Goal: Task Accomplishment & Management: Use online tool/utility

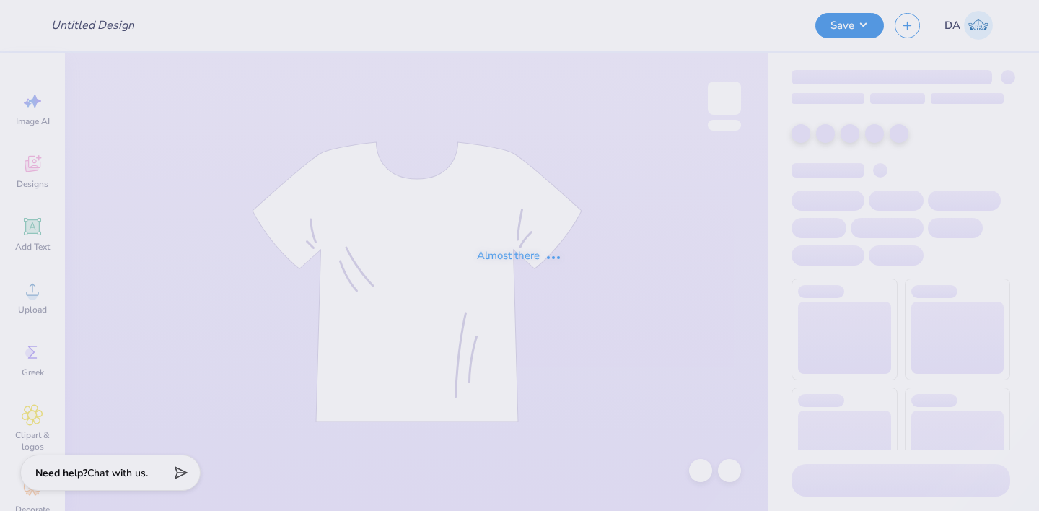
type input "black sweats"
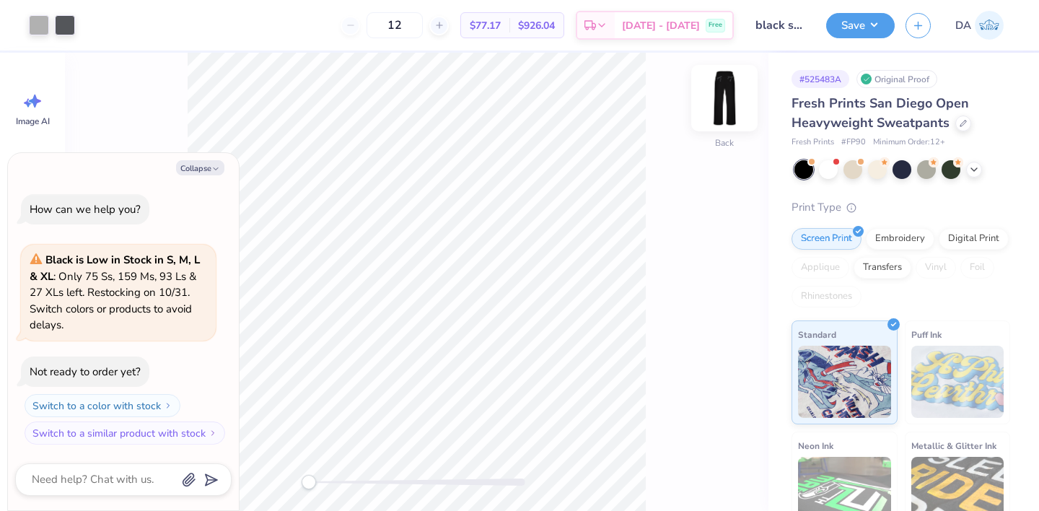
click at [709, 87] on img at bounding box center [725, 98] width 58 height 58
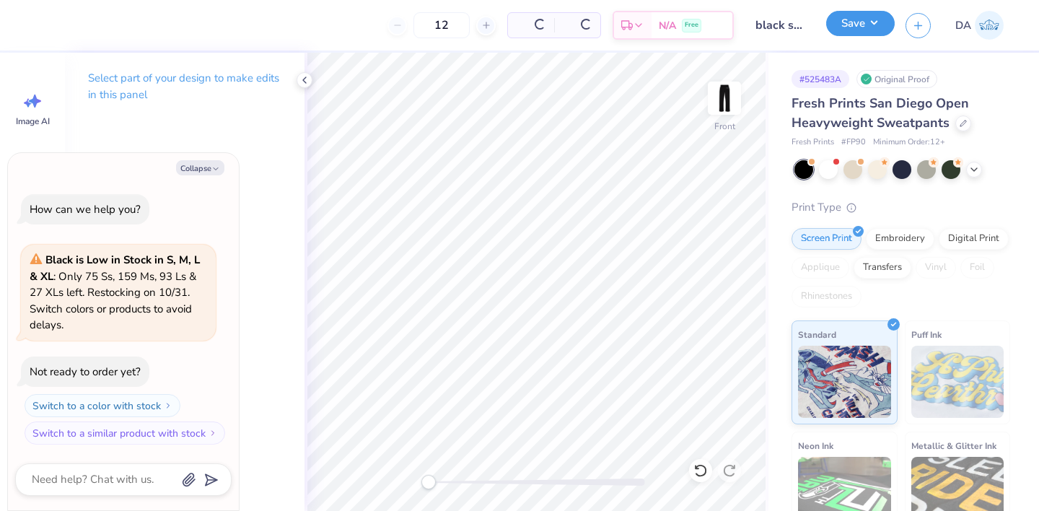
click at [844, 26] on button "Save" at bounding box center [860, 23] width 69 height 25
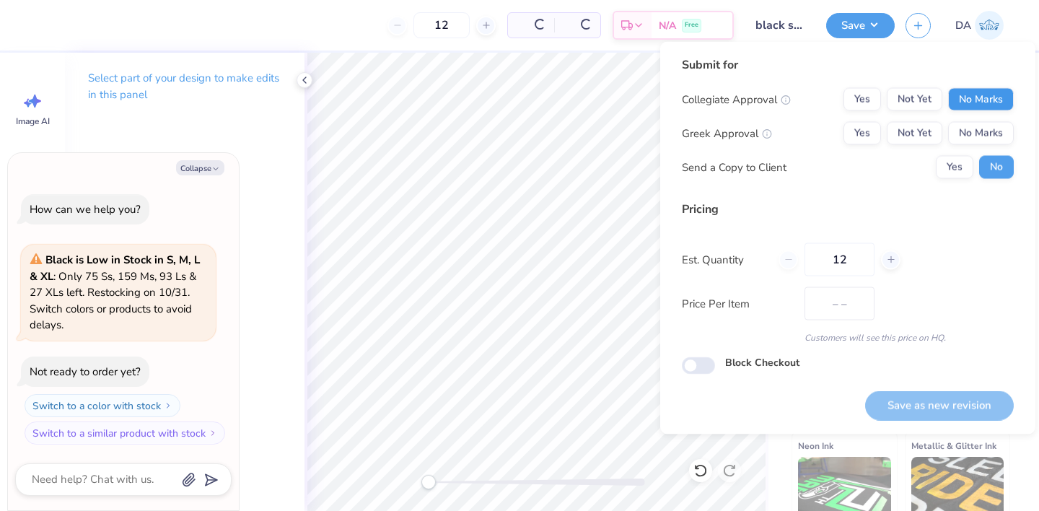
type textarea "x"
type input "$68.94"
click at [982, 100] on button "No Marks" at bounding box center [981, 99] width 66 height 23
click at [881, 133] on div "Yes Not Yet No Marks" at bounding box center [928, 133] width 170 height 23
click at [863, 133] on button "Yes" at bounding box center [862, 133] width 38 height 23
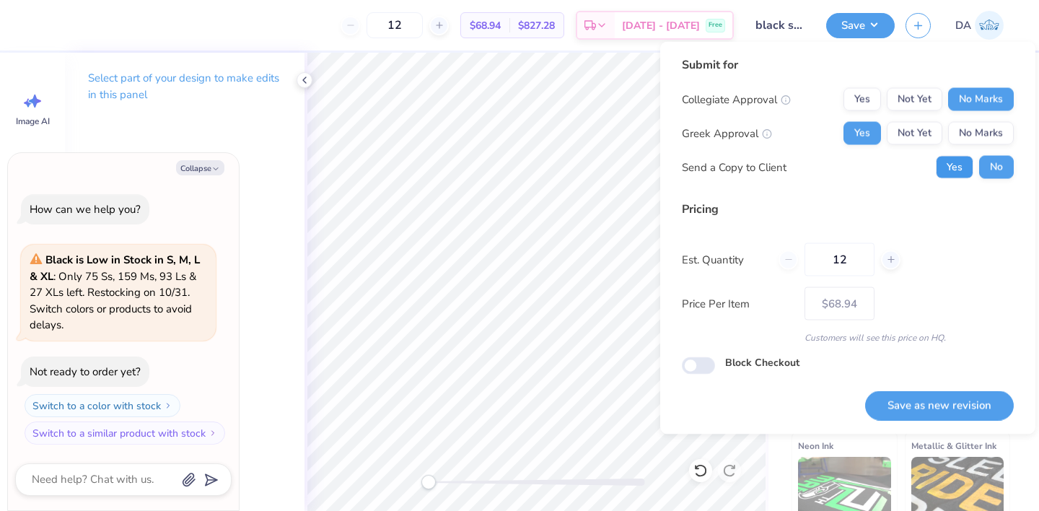
click at [943, 164] on button "Yes" at bounding box center [955, 167] width 38 height 23
click at [934, 403] on button "Save as new revision" at bounding box center [939, 405] width 149 height 30
type textarea "x"
type input "– –"
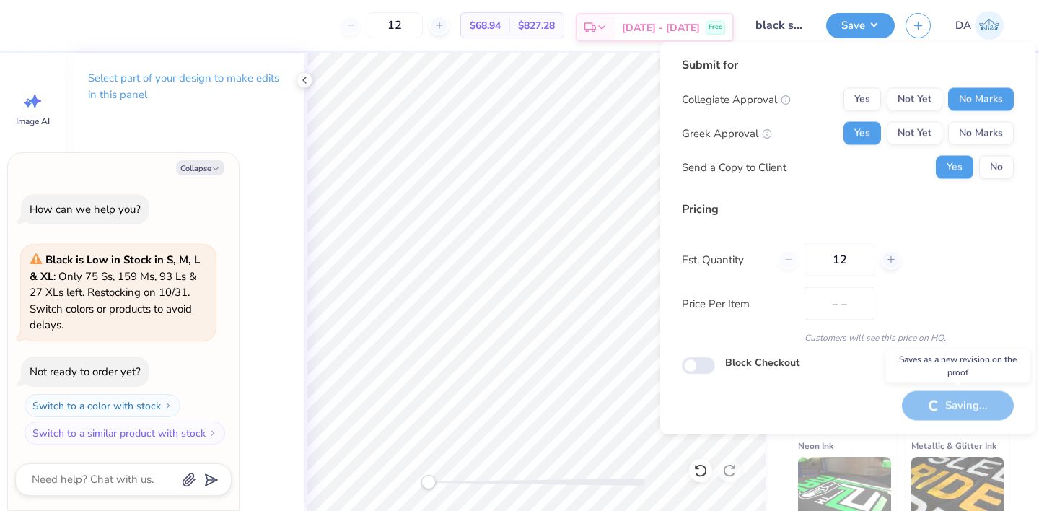
type textarea "x"
type input "$68.94"
type textarea "x"
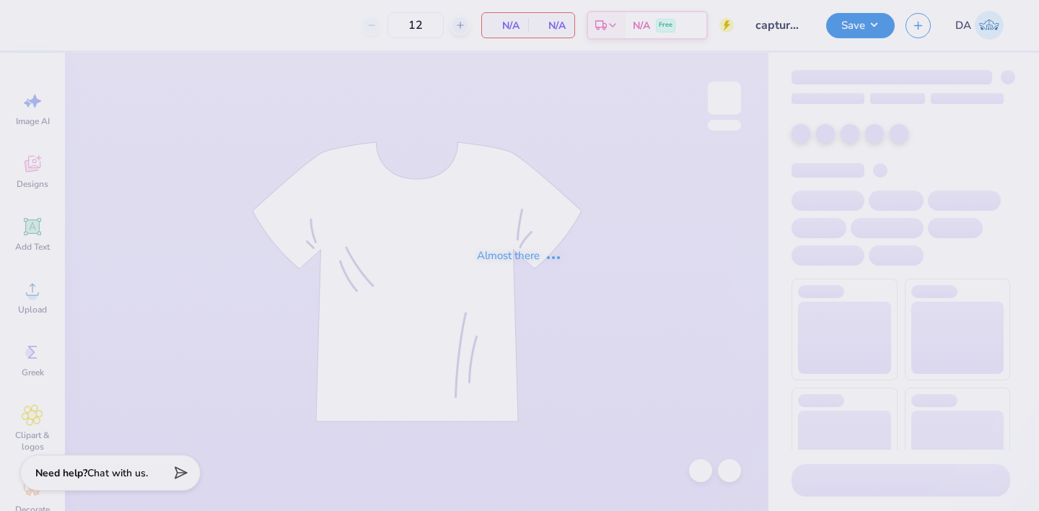
type input "capture the cure design #2"
type input "50"
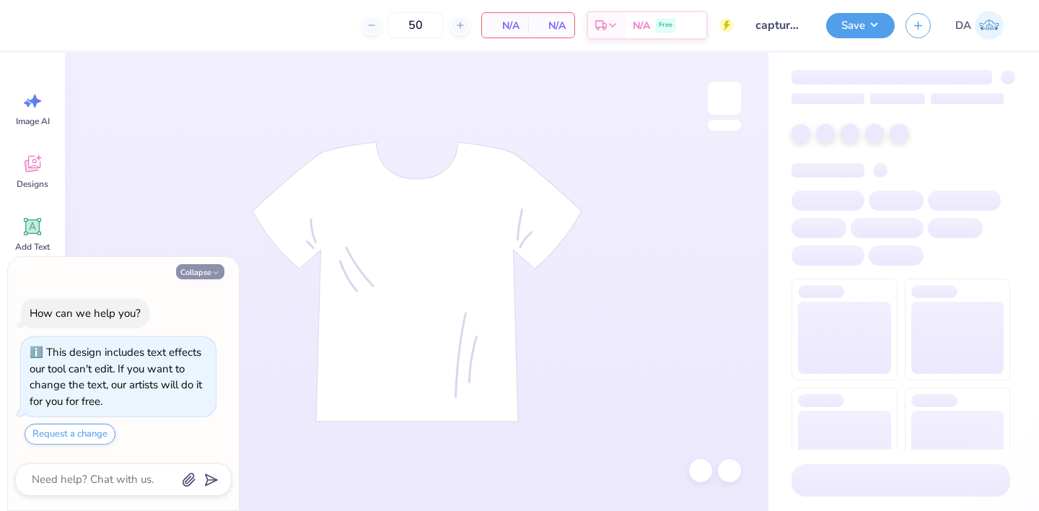
click at [203, 269] on button "Collapse" at bounding box center [200, 271] width 48 height 15
type textarea "x"
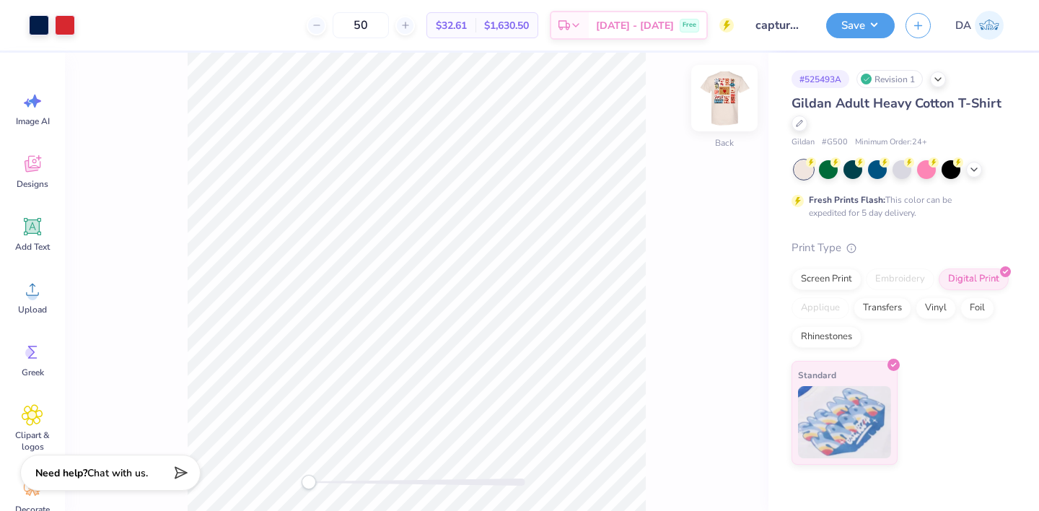
click at [737, 86] on img at bounding box center [725, 98] width 58 height 58
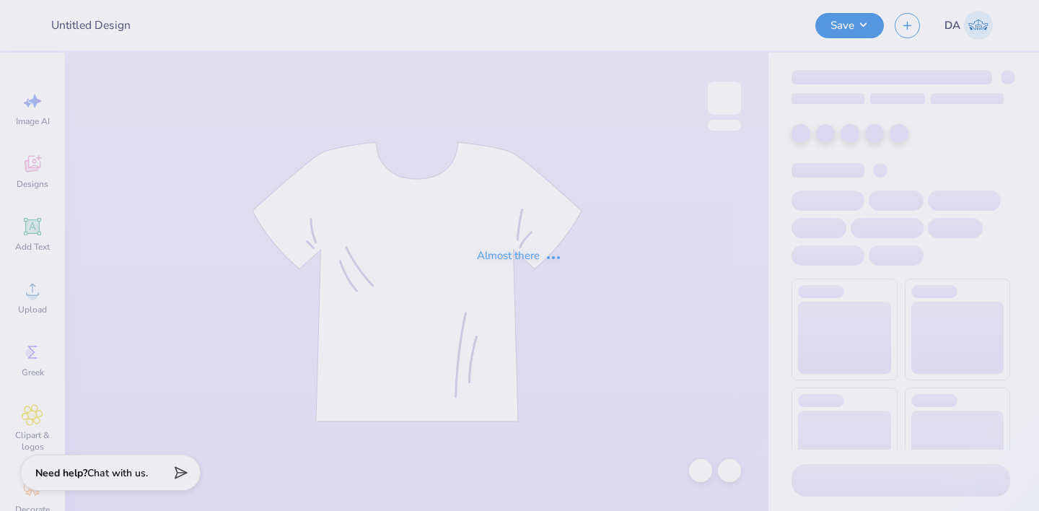
type input "eh"
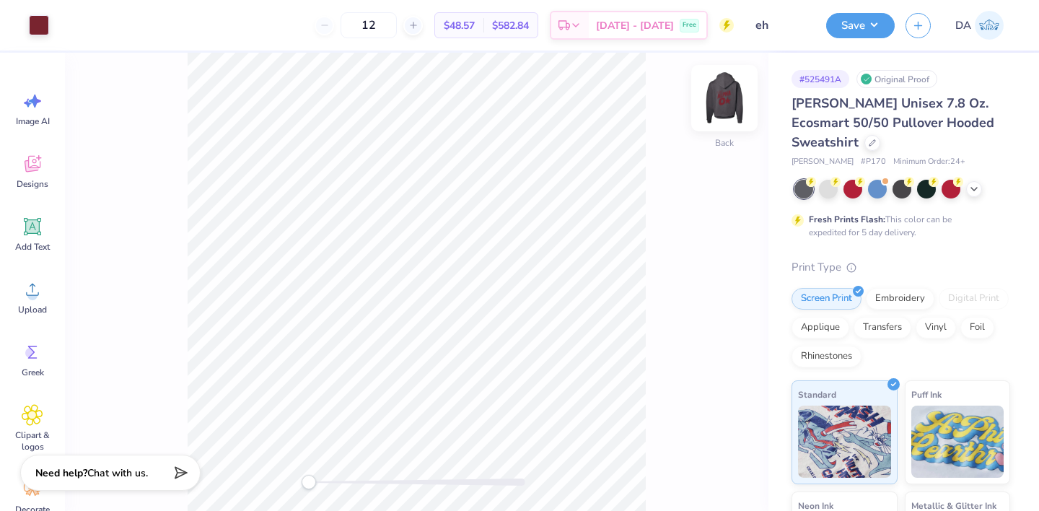
click at [729, 92] on img at bounding box center [725, 98] width 58 height 58
